Goal: Task Accomplishment & Management: Manage account settings

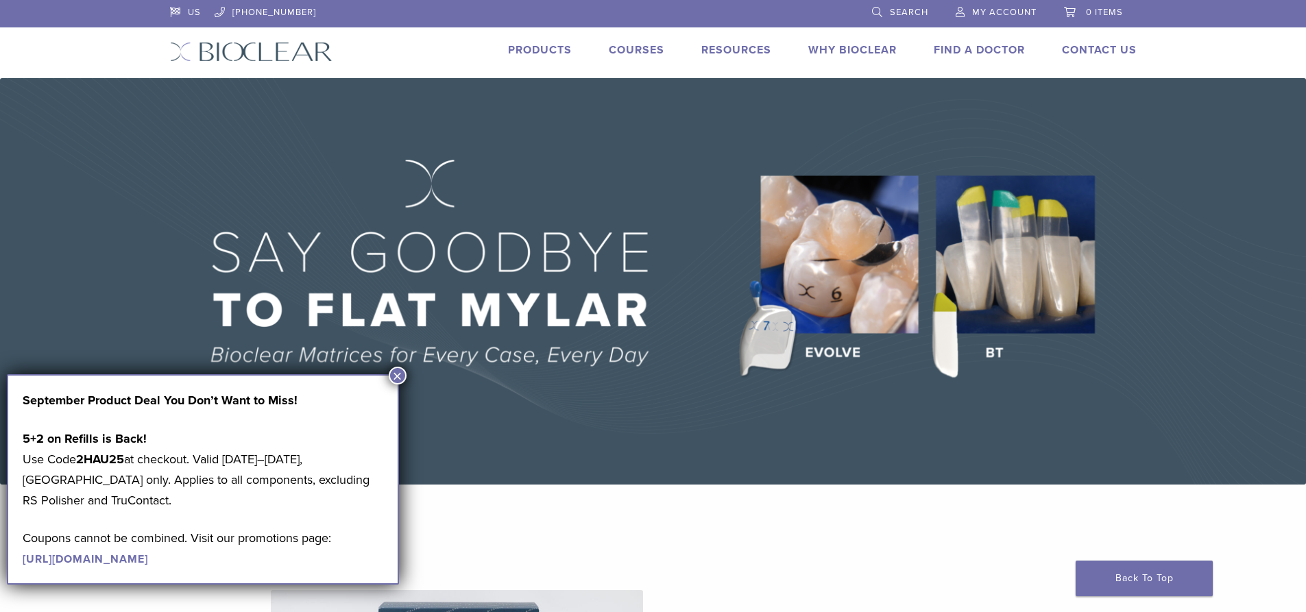
click at [993, 20] on link "My Account" at bounding box center [996, 10] width 81 height 21
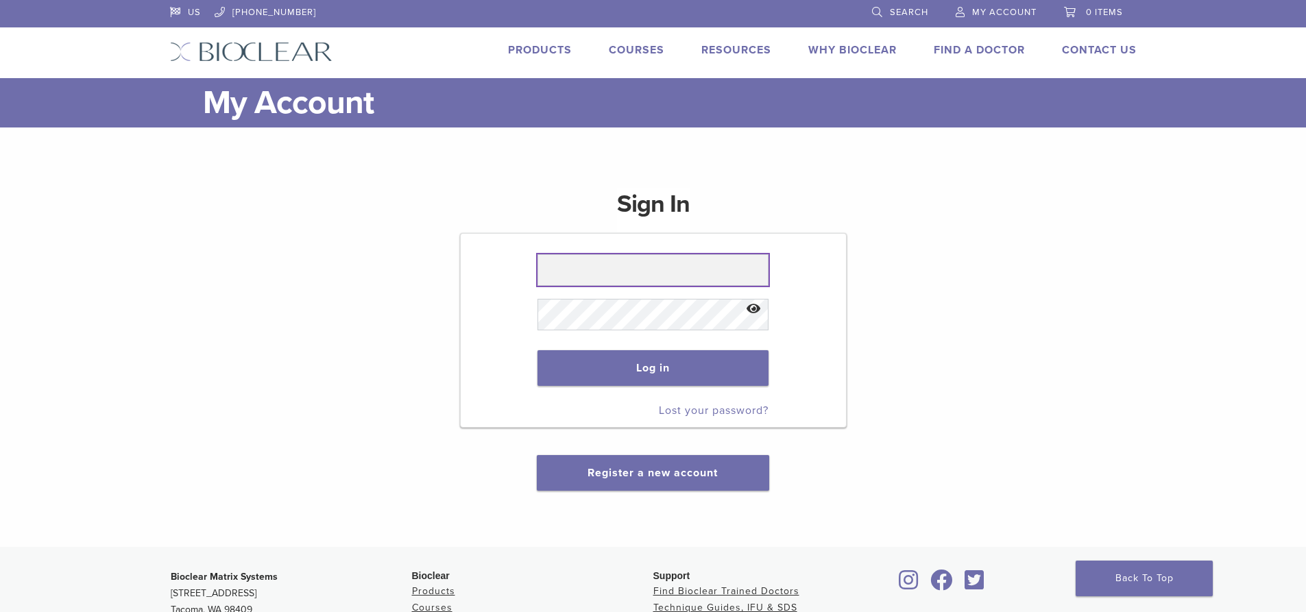
click at [629, 272] on input "text" at bounding box center [653, 270] width 231 height 32
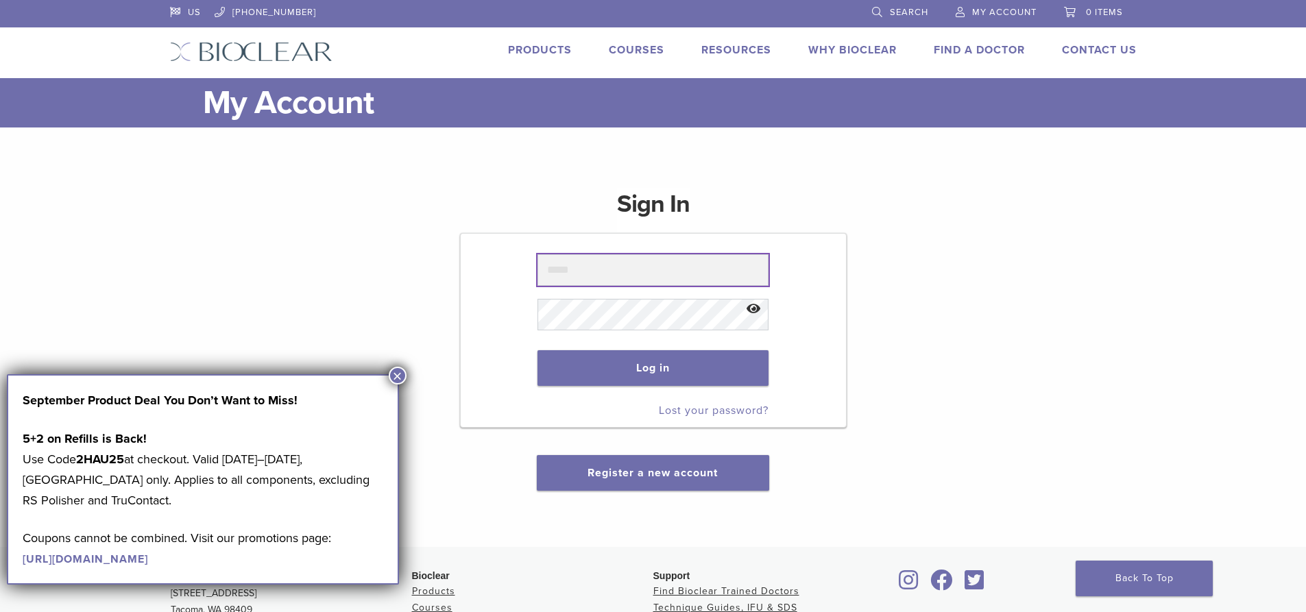
click at [633, 276] on input "text" at bounding box center [653, 270] width 231 height 32
type input "**********"
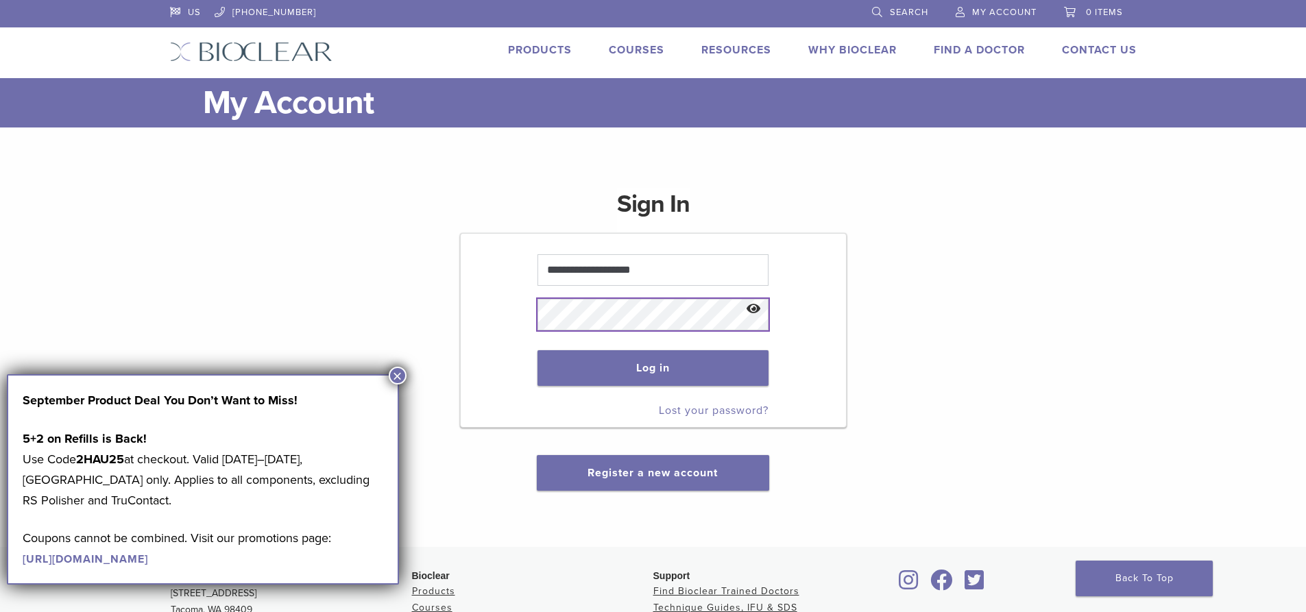
click at [538, 350] on button "Log in" at bounding box center [653, 368] width 231 height 36
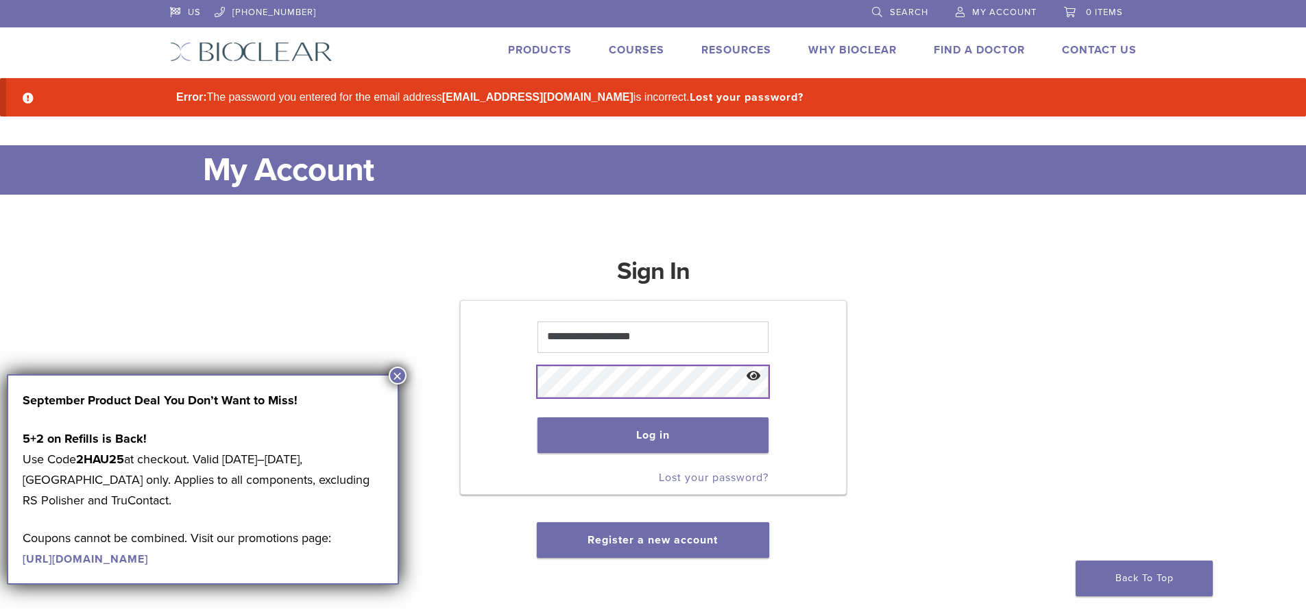
click at [538, 418] on button "Log in" at bounding box center [653, 436] width 231 height 36
